Goal: Transaction & Acquisition: Purchase product/service

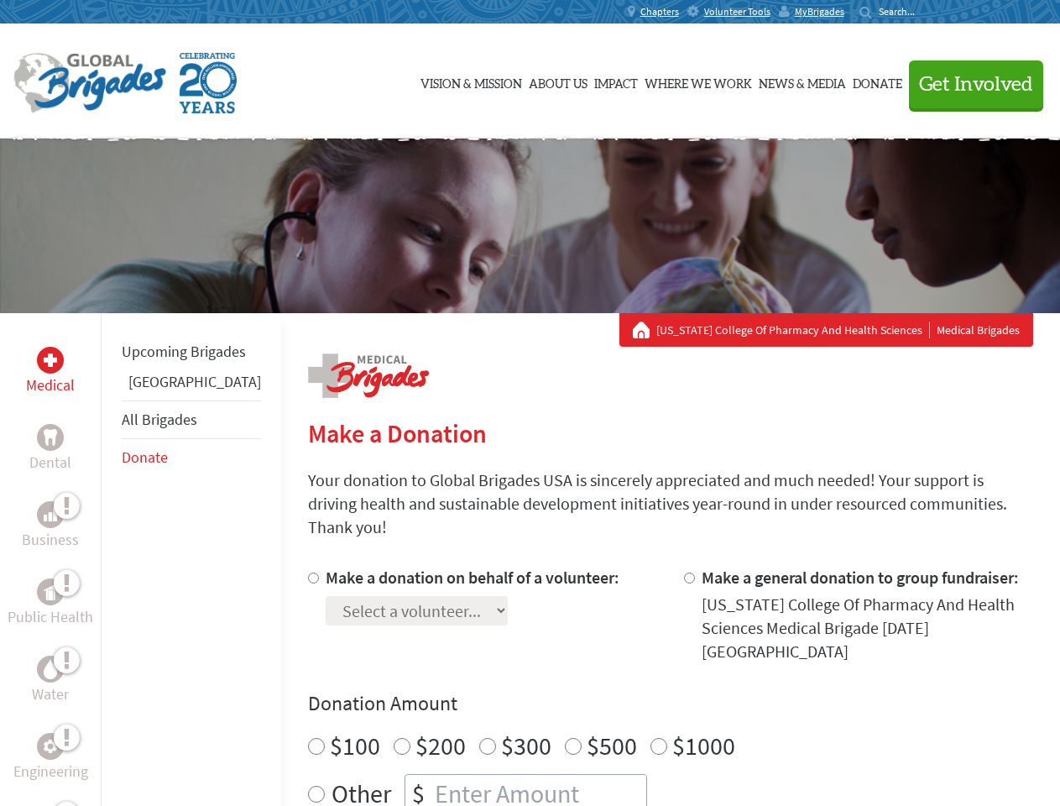
click at [927, 12] on div "Search for:" at bounding box center [892, 11] width 67 height 13
click at [969, 84] on span "Get Involved" at bounding box center [976, 85] width 114 height 20
click at [111, 559] on div "Upcoming Brigades Panama All Brigades Donate" at bounding box center [191, 716] width 180 height 806
click at [641, 690] on div "Donation Amount $100 $200 $300 $500 $1000 Other $" at bounding box center [670, 751] width 725 height 123
click at [308, 572] on input "Make a donation on behalf of a volunteer:" at bounding box center [313, 577] width 11 height 11
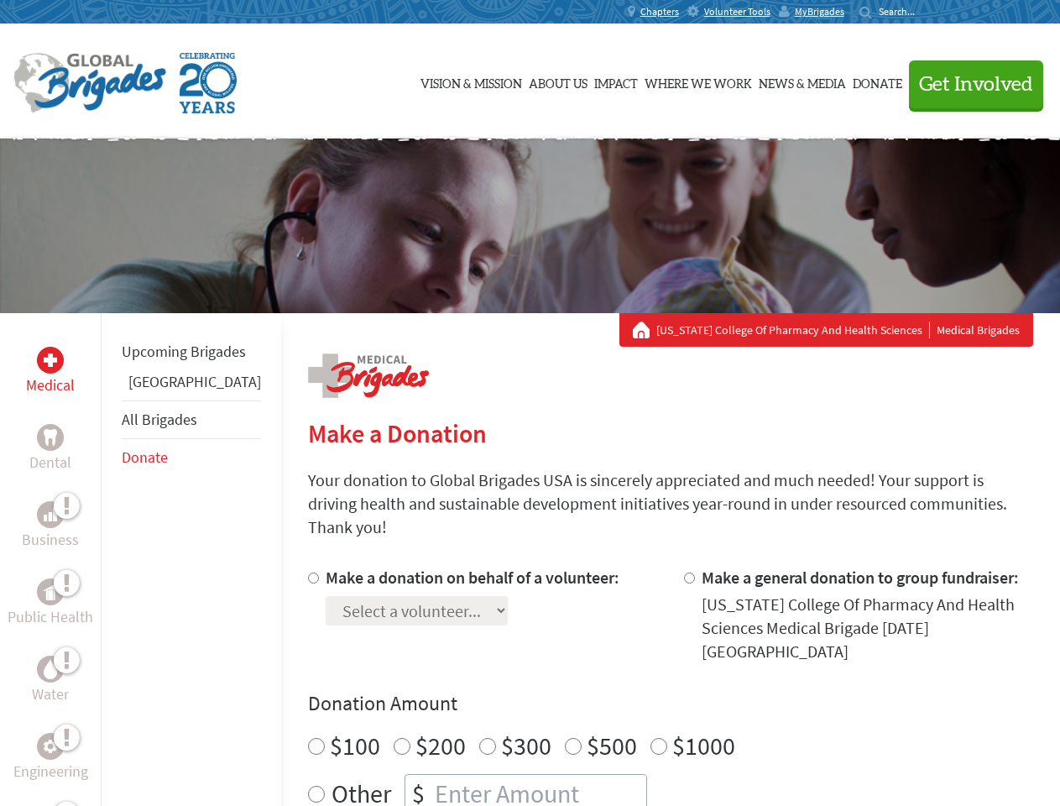
radio input "true"
click at [684, 572] on input "Make a general donation to group fundraiser:" at bounding box center [689, 577] width 11 height 11
radio input "true"
